Goal: Task Accomplishment & Management: Manage account settings

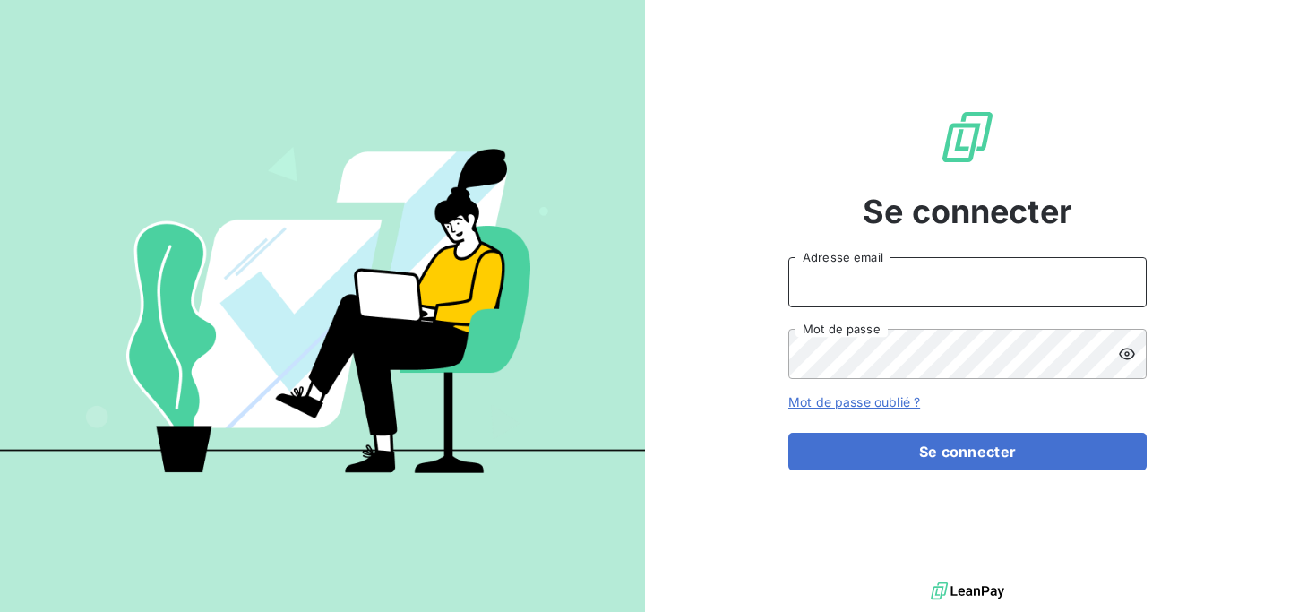
type input "[EMAIL_ADDRESS][DOMAIN_NAME]"
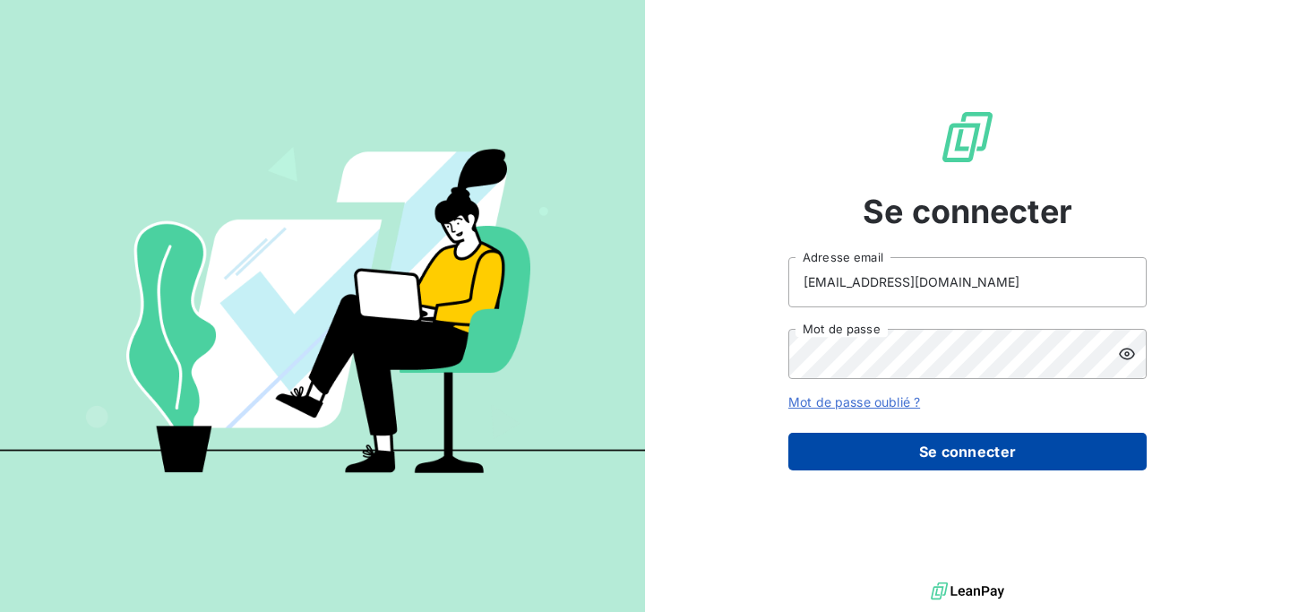
click at [919, 443] on button "Se connecter" at bounding box center [967, 452] width 358 height 38
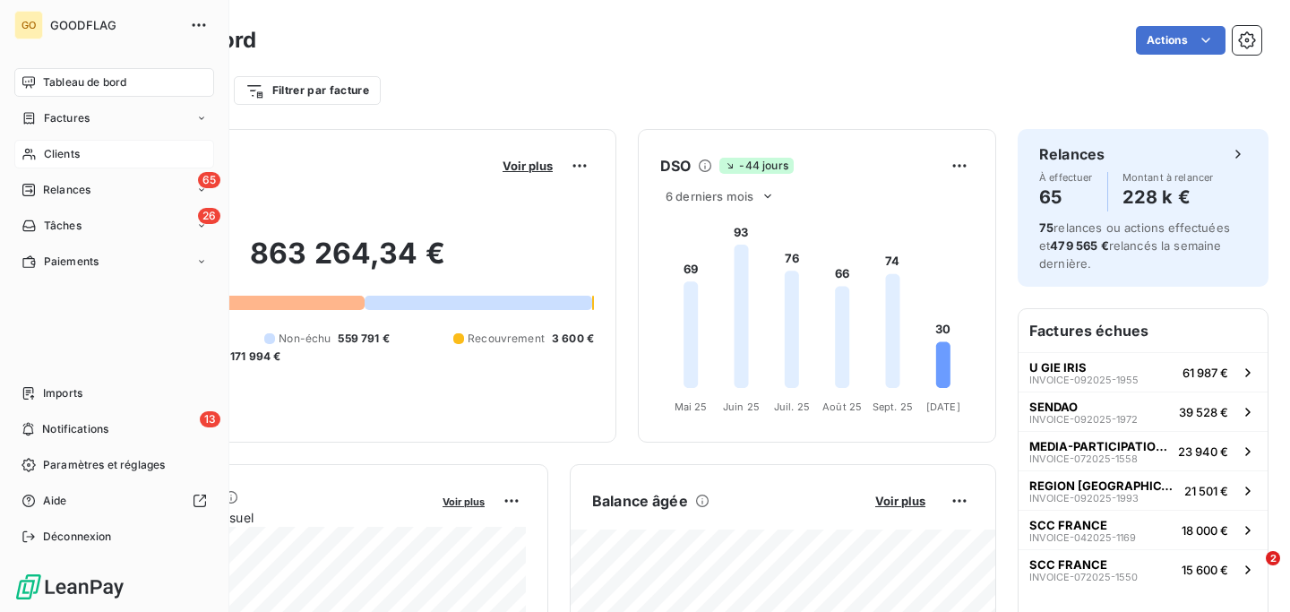
click at [75, 149] on span "Clients" at bounding box center [62, 154] width 36 height 16
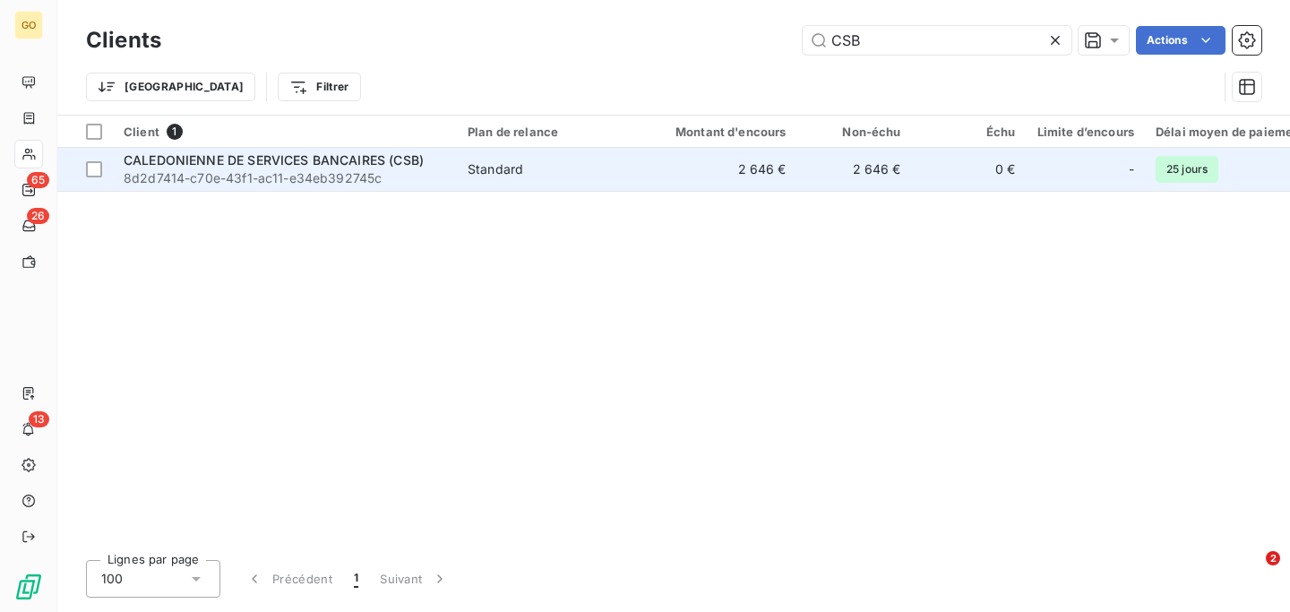
type input "CSB"
click at [584, 174] on span "Standard" at bounding box center [550, 169] width 165 height 18
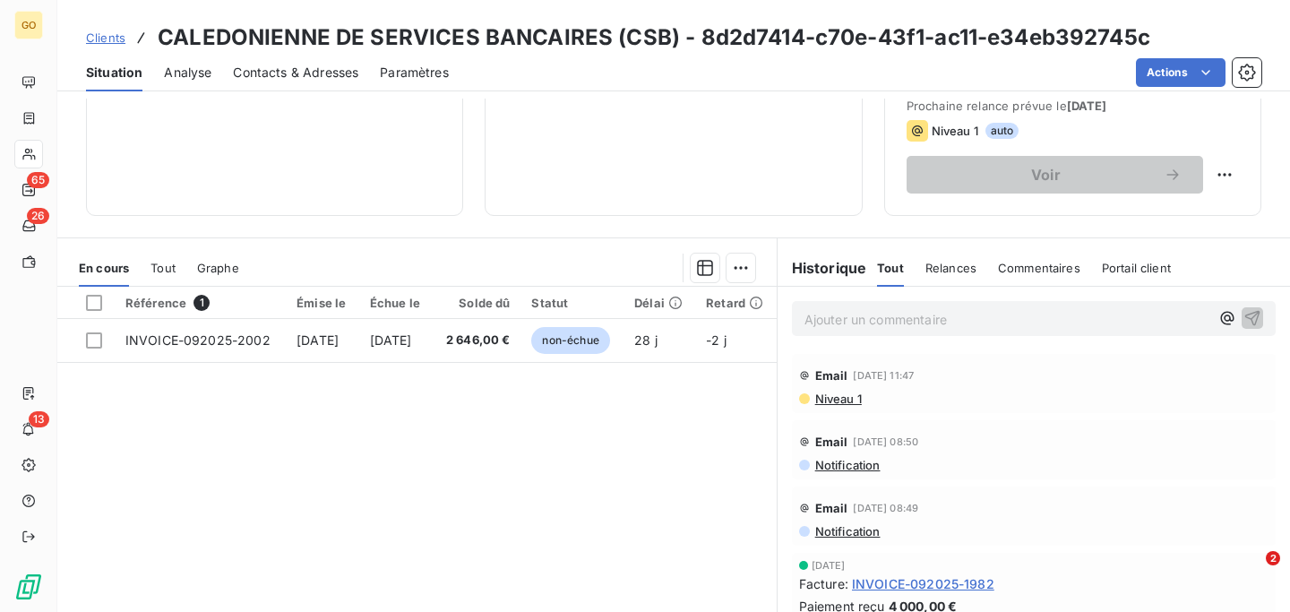
scroll to position [260, 0]
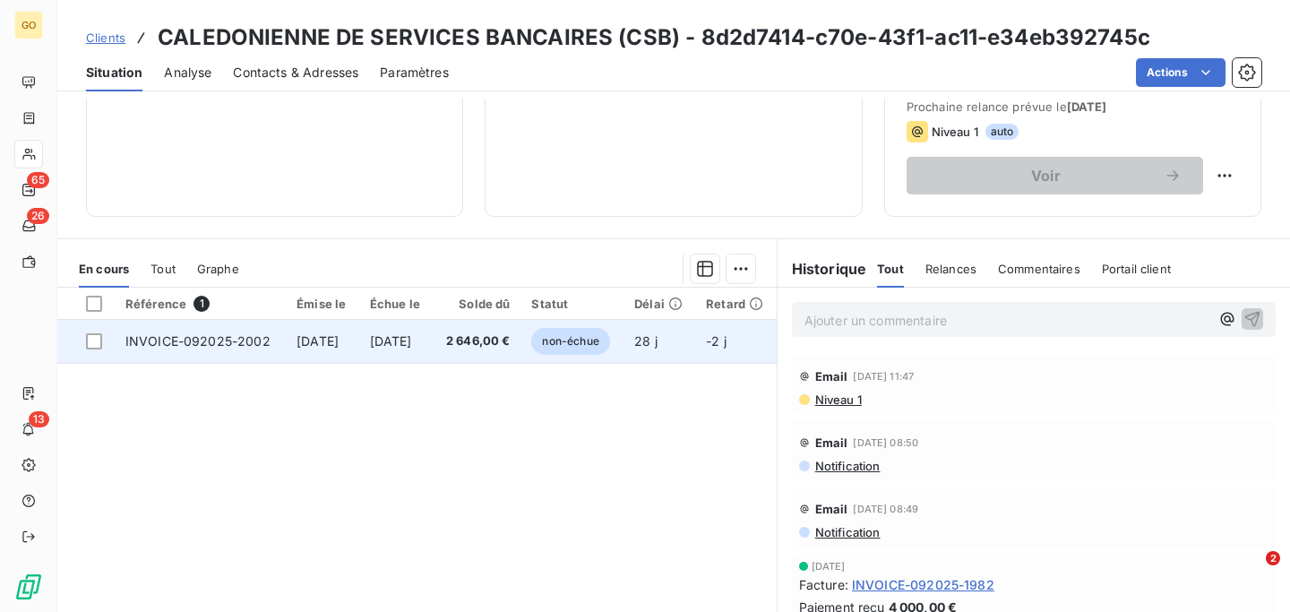
click at [302, 346] on span "[DATE]" at bounding box center [318, 340] width 42 height 15
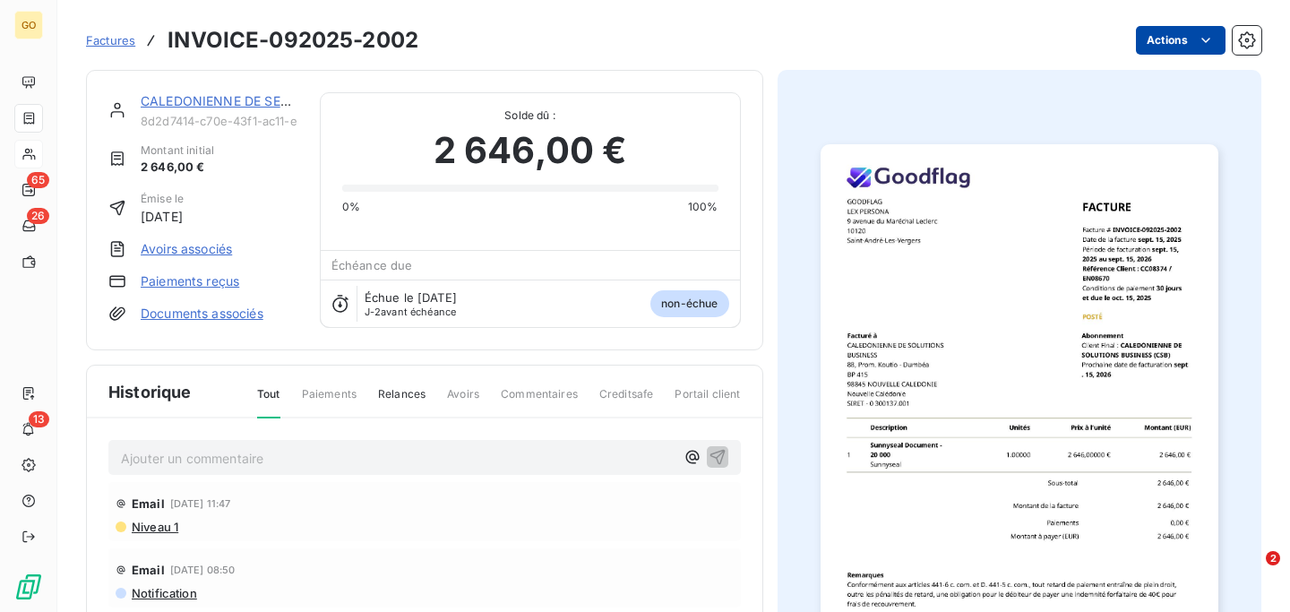
click at [1163, 32] on html "GO 65 26 13 Factures INVOICE-092025-2002 Actions CALEDONIENNE DE SERVICES BANCA…" at bounding box center [645, 306] width 1290 height 612
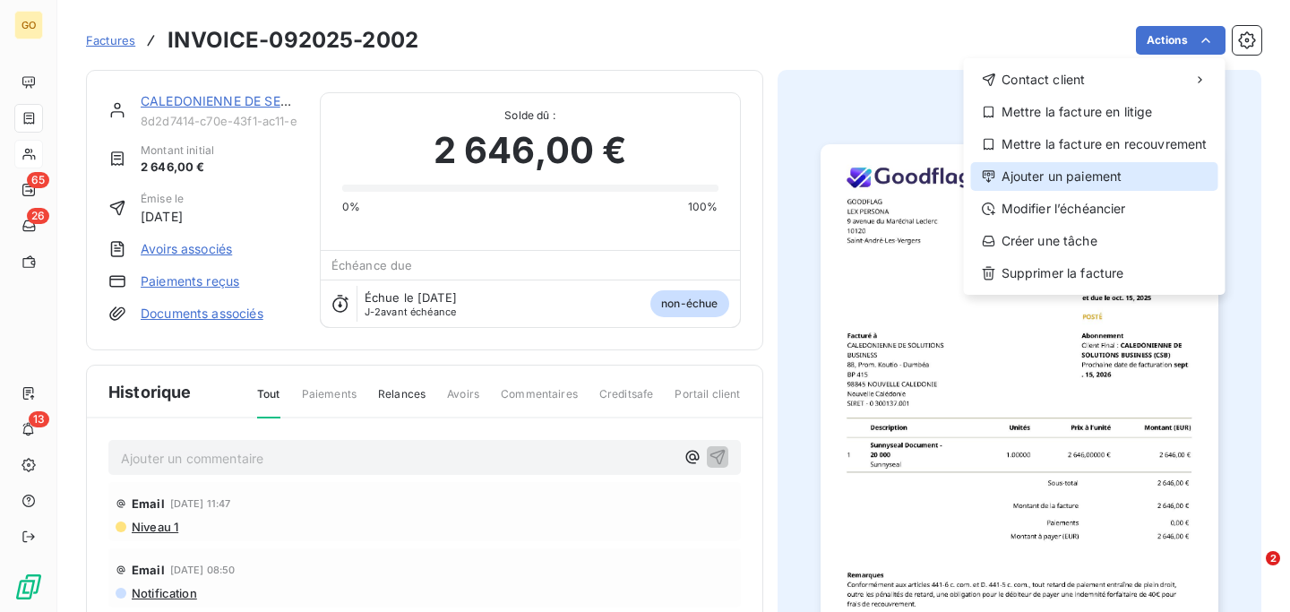
click at [1057, 171] on div "Ajouter un paiement" at bounding box center [1094, 176] width 247 height 29
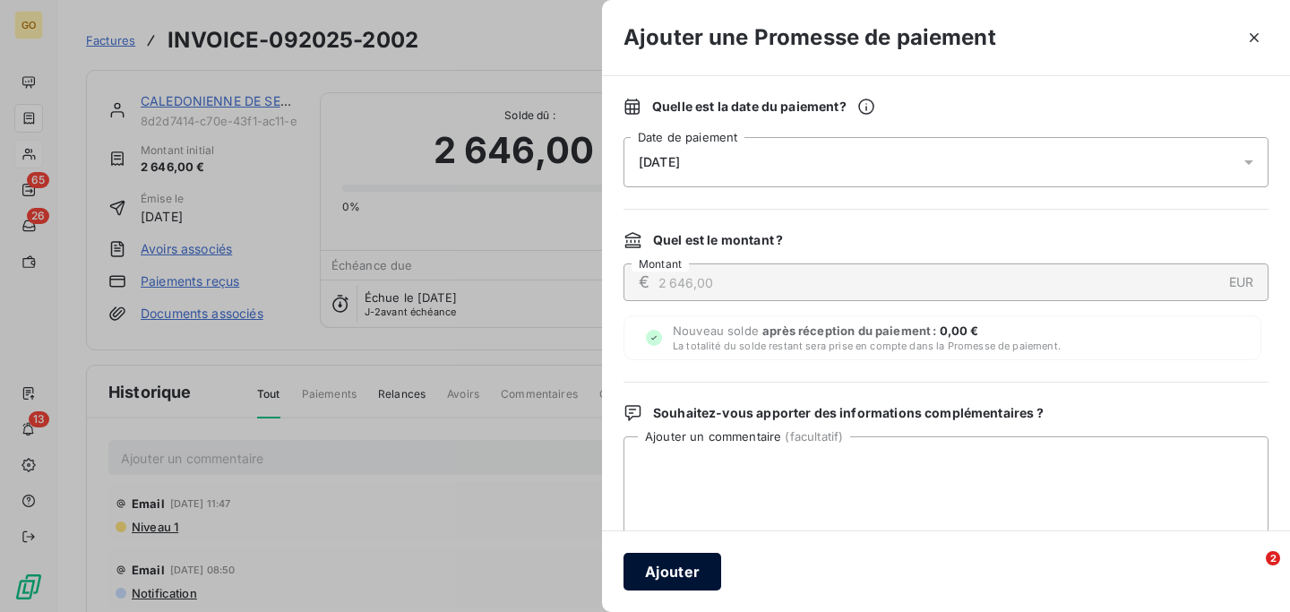
click at [661, 566] on button "Ajouter" at bounding box center [672, 572] width 98 height 38
